Goal: Task Accomplishment & Management: Manage account settings

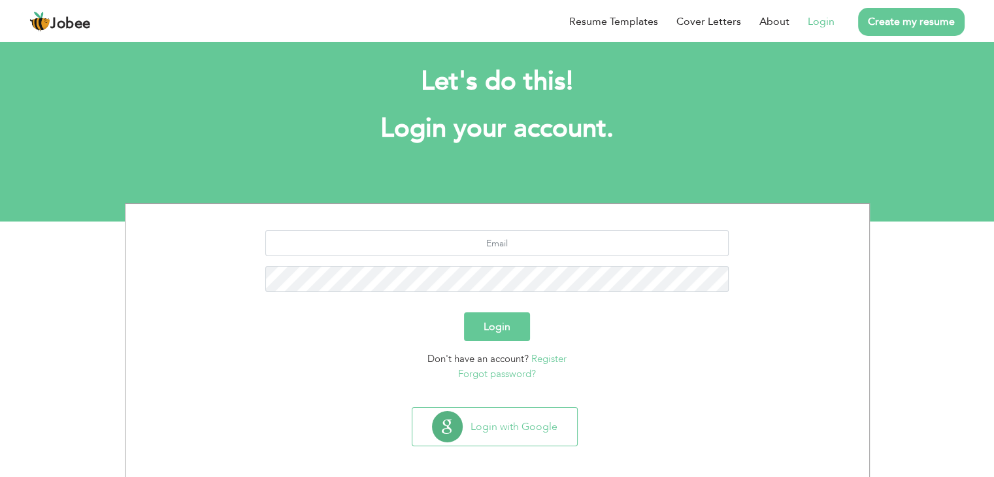
scroll to position [18, 0]
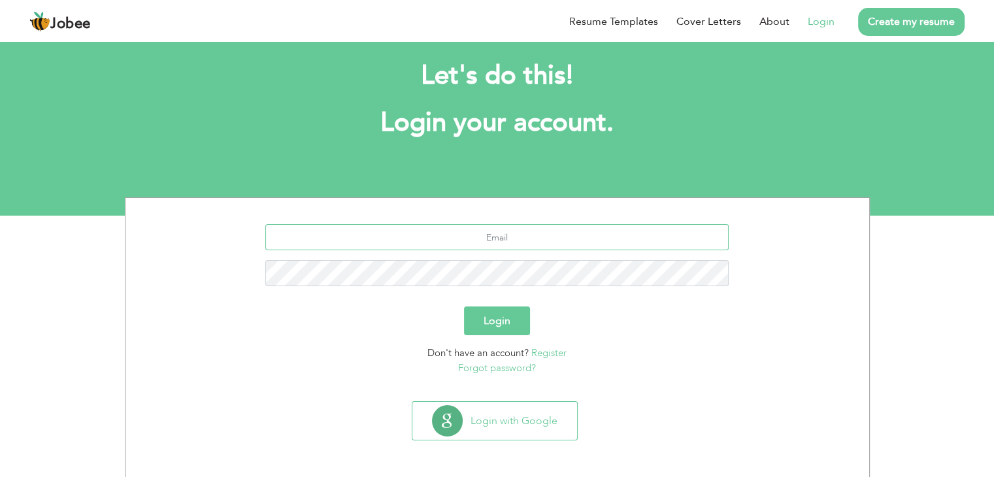
click at [427, 239] on input "text" at bounding box center [496, 237] width 463 height 26
type input "[EMAIL_ADDRESS][DOMAIN_NAME]"
click at [505, 328] on button "Login" at bounding box center [497, 321] width 66 height 29
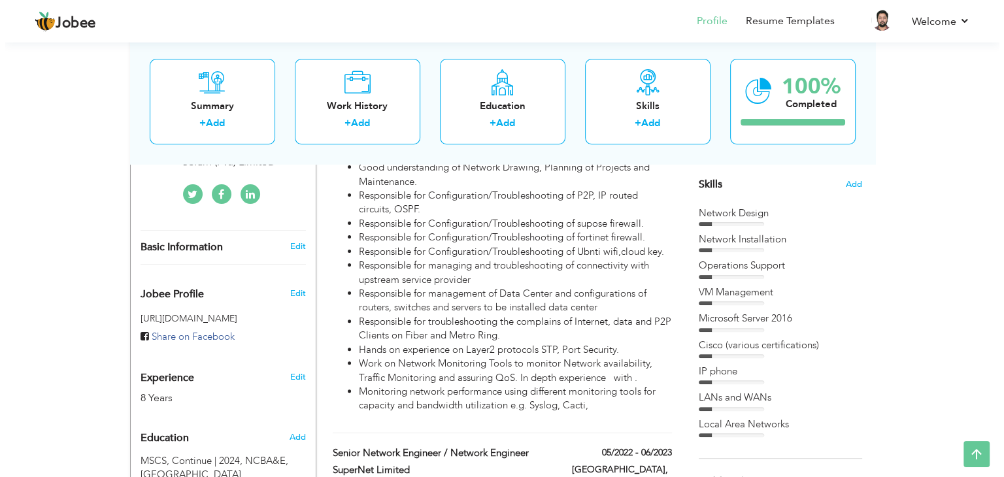
scroll to position [327, 0]
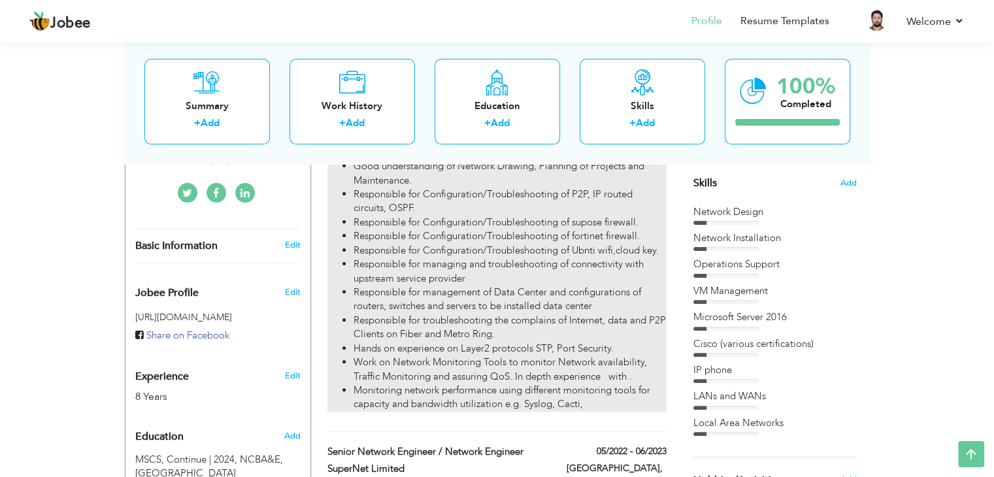
click at [643, 216] on li "Responsible for Configuration/Troubleshooting of supose firewall." at bounding box center [510, 223] width 312 height 14
type input "Assistant Manager Networks & Information Security"
type input "Sefam (Pvt.) Limited"
type input "07/2023"
type input "[GEOGRAPHIC_DATA]"
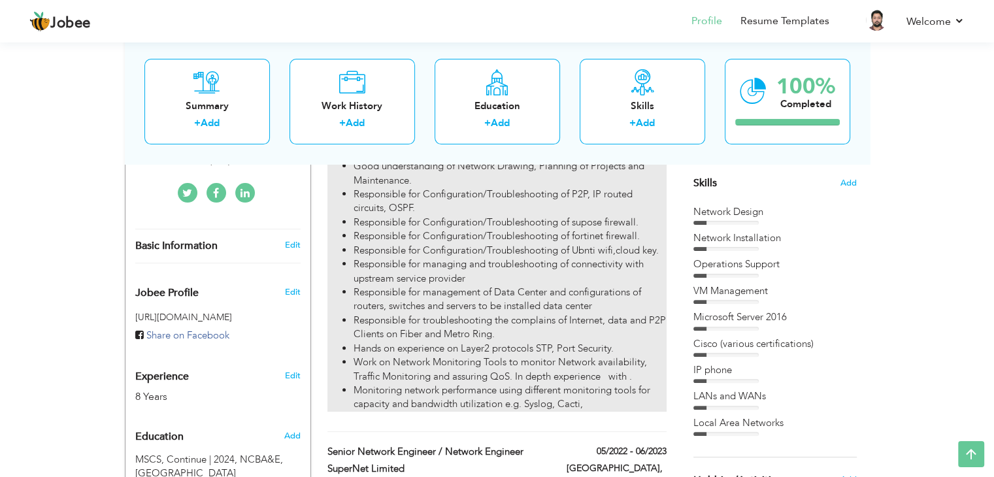
type input "[GEOGRAPHIC_DATA]"
checkbox input "true"
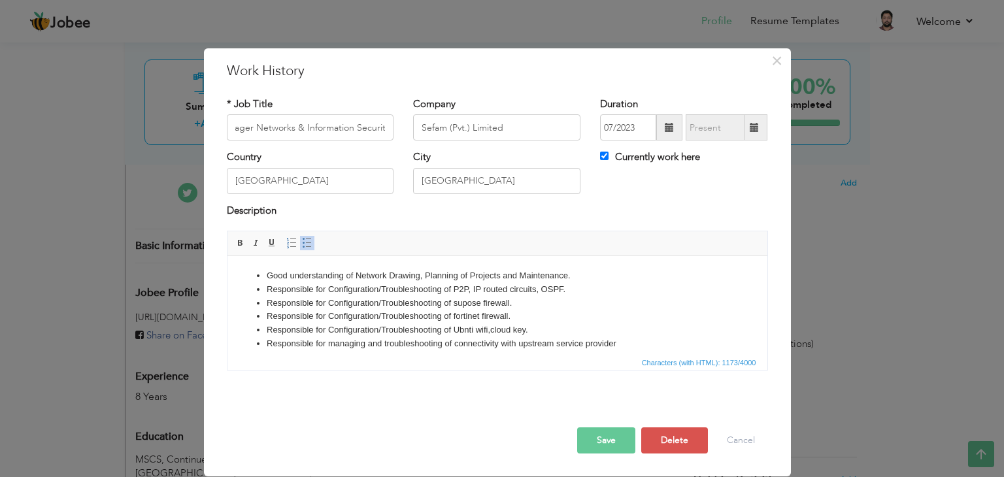
scroll to position [0, 0]
drag, startPoint x: 482, startPoint y: 301, endPoint x: 456, endPoint y: 301, distance: 26.2
click at [456, 301] on li "Responsible for Configuration/Troubleshooting of supose firewall." at bounding box center [497, 304] width 462 height 14
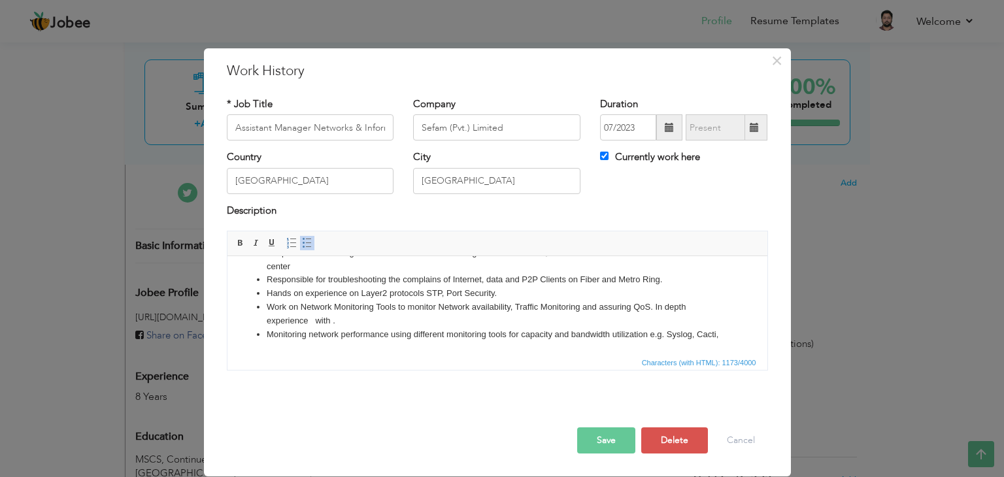
scroll to position [118, 0]
click at [622, 437] on button "Save" at bounding box center [606, 441] width 58 height 26
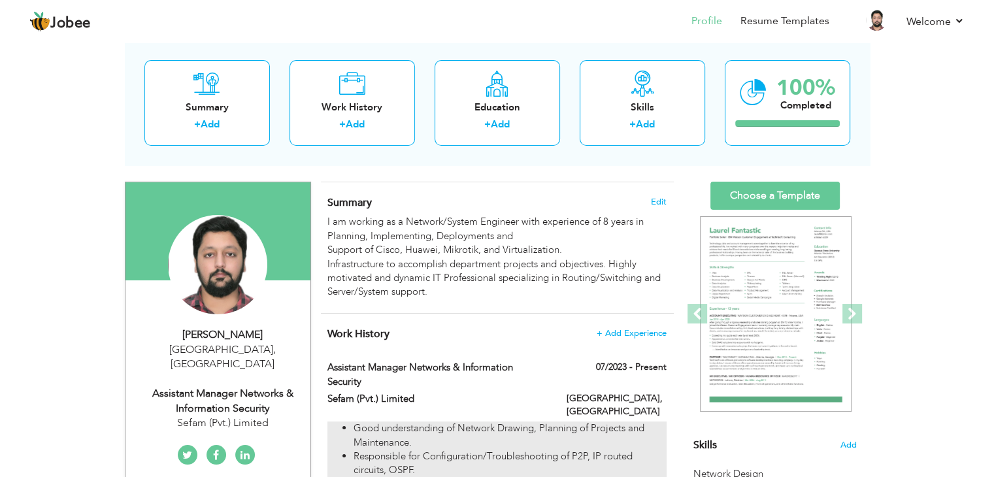
scroll to position [65, 0]
